Goal: Task Accomplishment & Management: Manage account settings

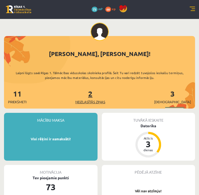
click at [101, 94] on link "2 Neizlasītās ziņas" at bounding box center [90, 97] width 30 height 16
click at [97, 103] on span "Neizlasītās ziņas" at bounding box center [90, 101] width 30 height 5
click at [104, 99] on span "Neizlasītās ziņas" at bounding box center [90, 101] width 30 height 5
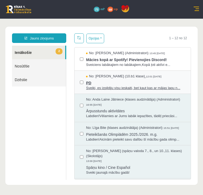
click at [114, 83] on span "PD" at bounding box center [135, 82] width 99 height 7
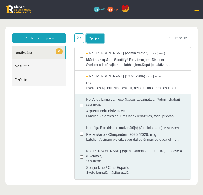
click at [100, 38] on button "Opcijas" at bounding box center [95, 39] width 18 height 10
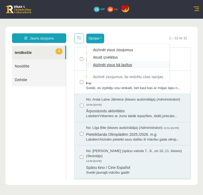
click at [101, 65] on link "Atzīmēt visus kā lasītus" at bounding box center [128, 64] width 70 height 5
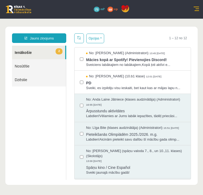
click at [18, 11] on link at bounding box center [18, 9] width 25 height 8
